Goal: Task Accomplishment & Management: Complete application form

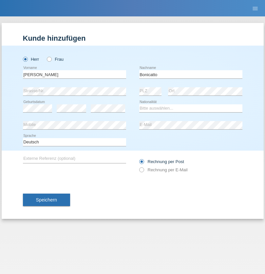
type input "Bonicatto"
select select "CH"
select select "en"
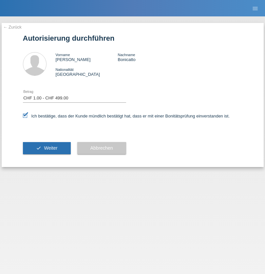
select select "1"
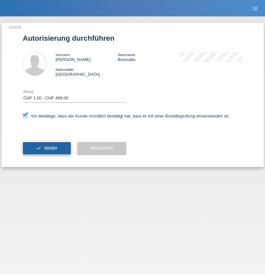
click at [47, 148] on span "Weiter" at bounding box center [50, 147] width 13 height 5
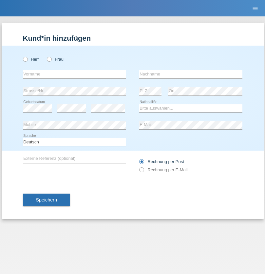
radio input "true"
click at [74, 74] on input "text" at bounding box center [74, 74] width 103 height 8
type input "Daniele"
click at [191, 74] on input "text" at bounding box center [190, 74] width 103 height 8
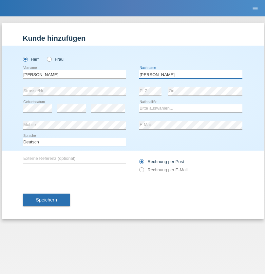
type input "Daniele"
select select "IT"
select select "C"
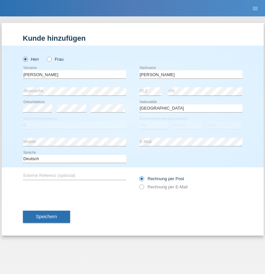
select select "22"
select select "06"
select select "1964"
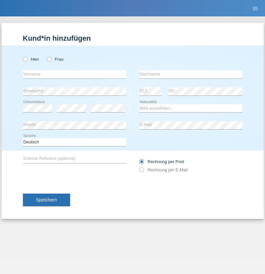
radio input "true"
click at [74, 74] on input "text" at bounding box center [74, 74] width 103 height 8
type input "Carnevale"
click at [191, 74] on input "text" at bounding box center [190, 74] width 103 height 8
type input "Alessio"
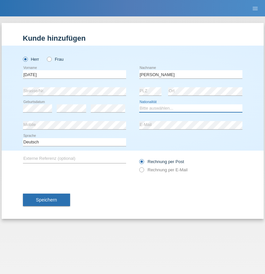
select select "IT"
select select "C"
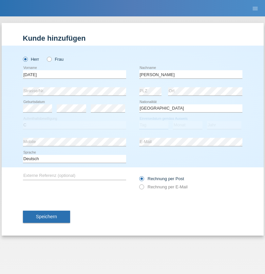
select select "01"
select select "05"
select select "2021"
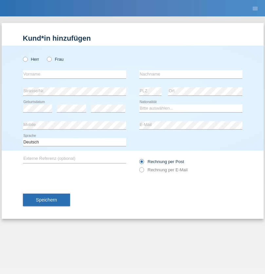
radio input "true"
click at [74, 74] on input "text" at bounding box center [74, 74] width 103 height 8
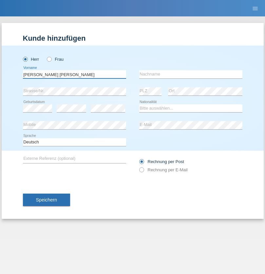
type input "Claudiu Marian"
click at [191, 74] on input "text" at bounding box center [190, 74] width 103 height 8
type input "Cislariu"
select select "CH"
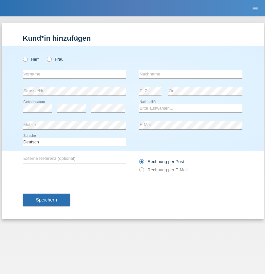
radio input "true"
select select "CH"
radio input "true"
click at [74, 74] on input "text" at bounding box center [74, 74] width 103 height 8
type input "[PERSON_NAME]"
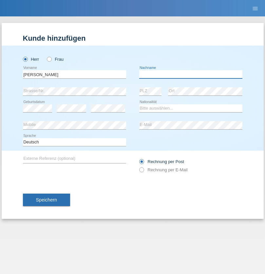
click at [191, 74] on input "text" at bounding box center [190, 74] width 103 height 8
type input "Kappelmayer"
select select "MG"
select select "C"
select select "30"
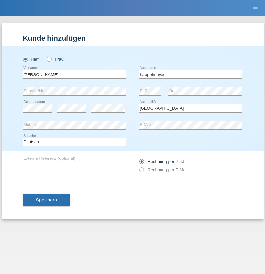
select select "08"
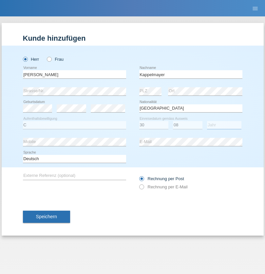
select select "2021"
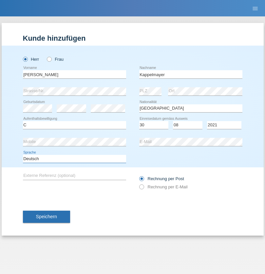
select select "en"
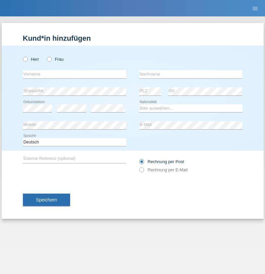
radio input "true"
click at [74, 74] on input "text" at bounding box center [74, 74] width 103 height 8
type input "firat"
click at [191, 74] on input "text" at bounding box center [190, 74] width 103 height 8
type input "kara"
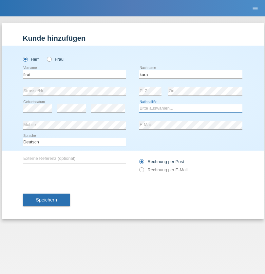
select select "CH"
radio input "true"
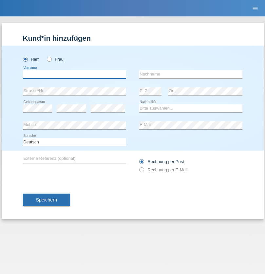
click at [74, 74] on input "text" at bounding box center [74, 74] width 103 height 8
type input "Jean Panda"
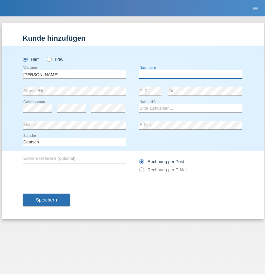
click at [191, 74] on input "text" at bounding box center [190, 74] width 103 height 8
type input "Panda nzinga"
select select "MN"
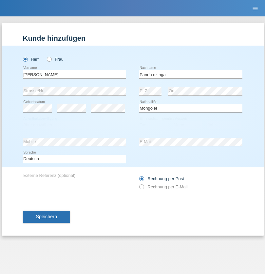
select select "C"
select select "28"
select select "11"
select select "2001"
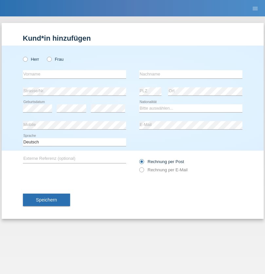
radio input "true"
select select "HU"
select select "C"
select select "30"
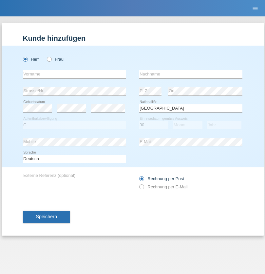
select select "10"
select select "2021"
